Goal: Navigation & Orientation: Find specific page/section

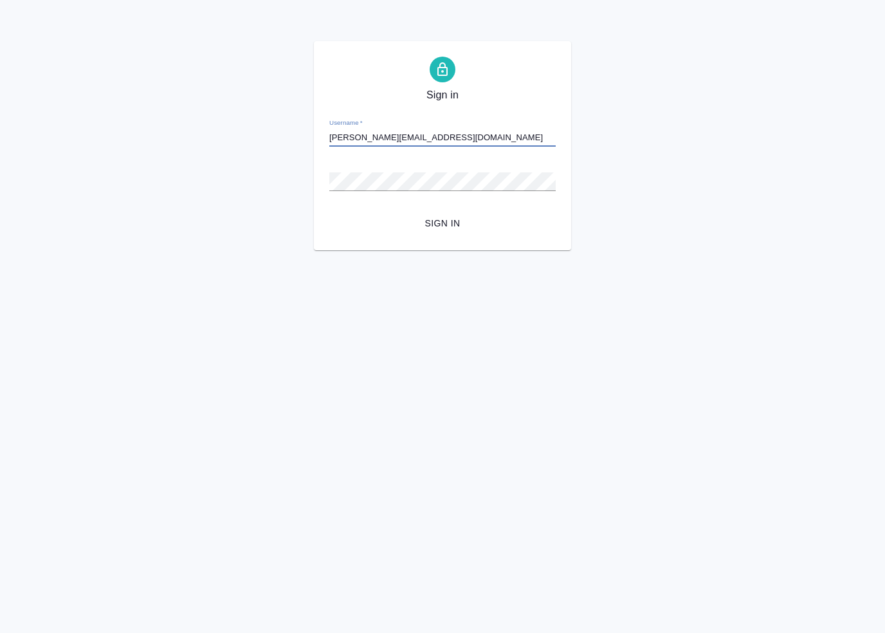
type input "[PERSON_NAME][EMAIL_ADDRESS][DOMAIN_NAME]"
click at [329, 212] on button "Sign in" at bounding box center [442, 224] width 226 height 24
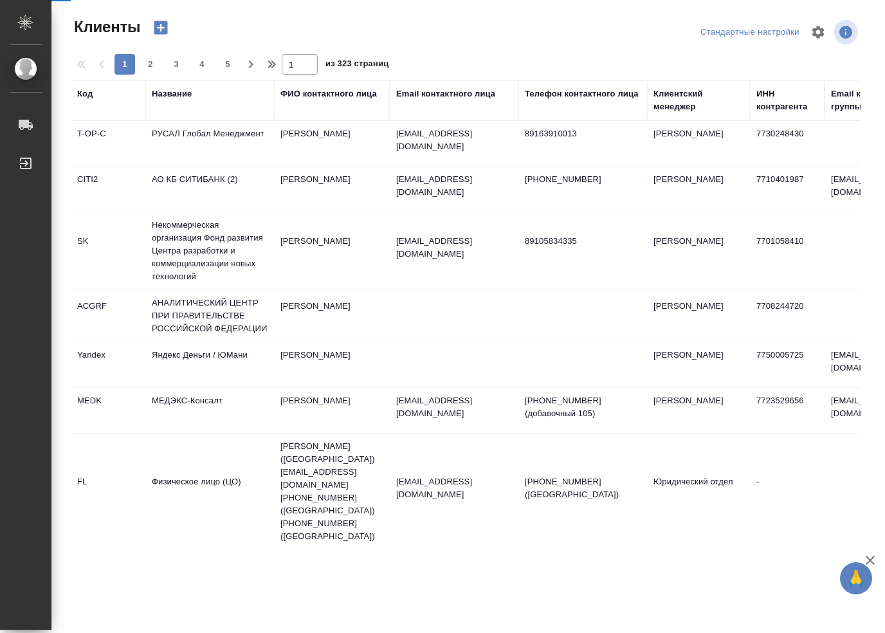
select select "RU"
